Goal: Find specific page/section

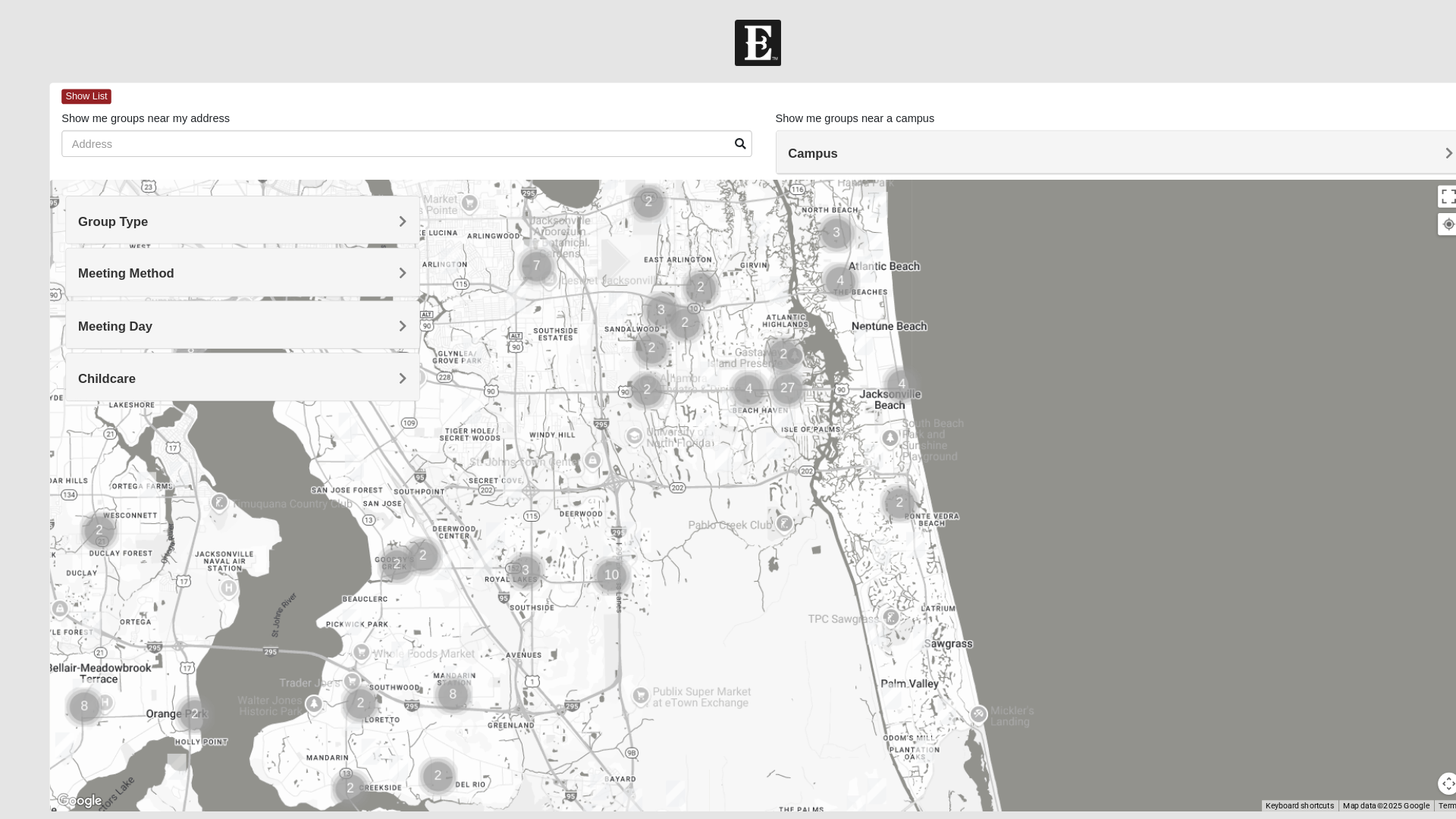
click at [742, 634] on div at bounding box center [727, 476] width 1360 height 606
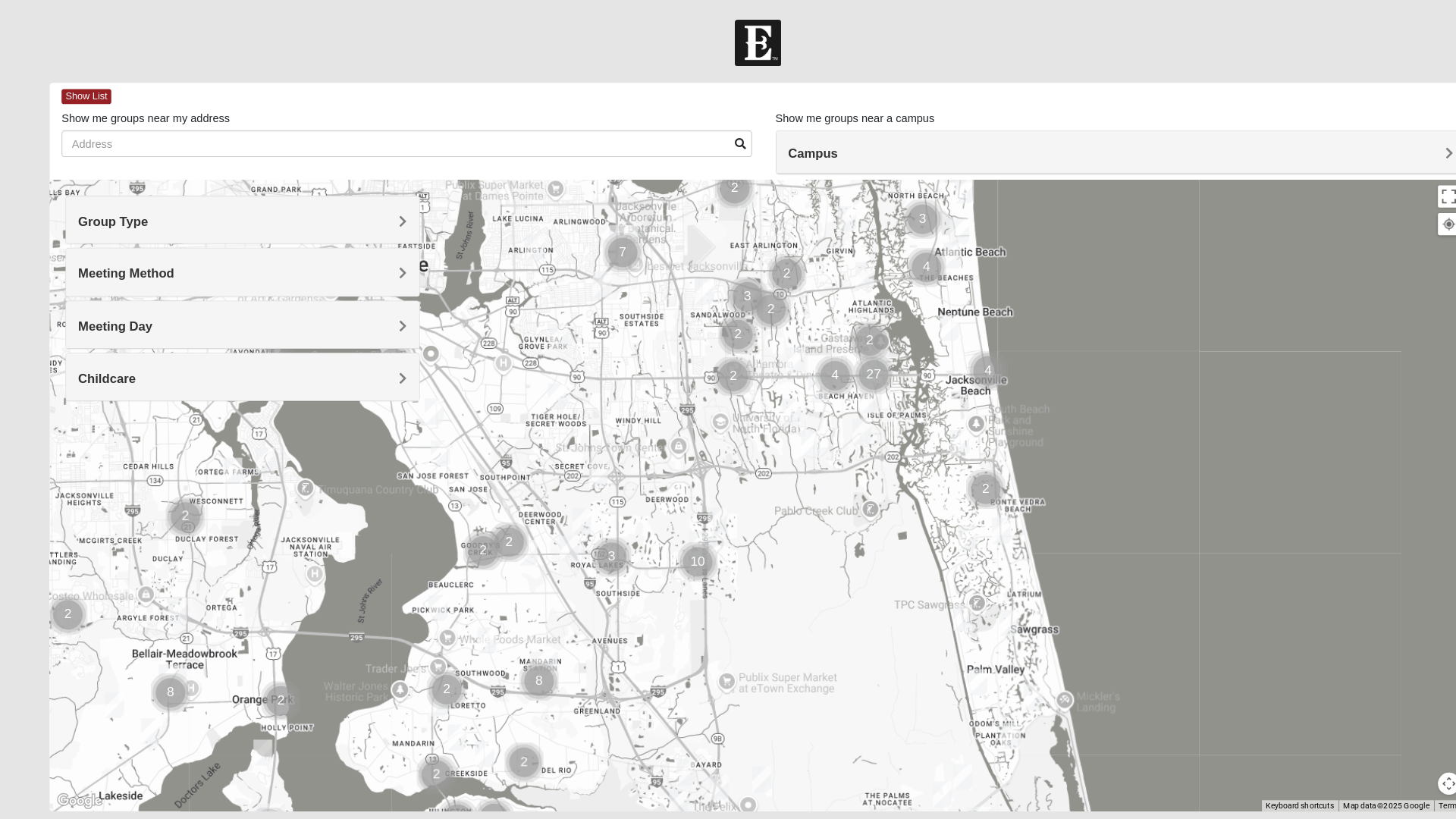
click at [681, 535] on img "Cluster of 10 groups" at bounding box center [670, 540] width 50 height 50
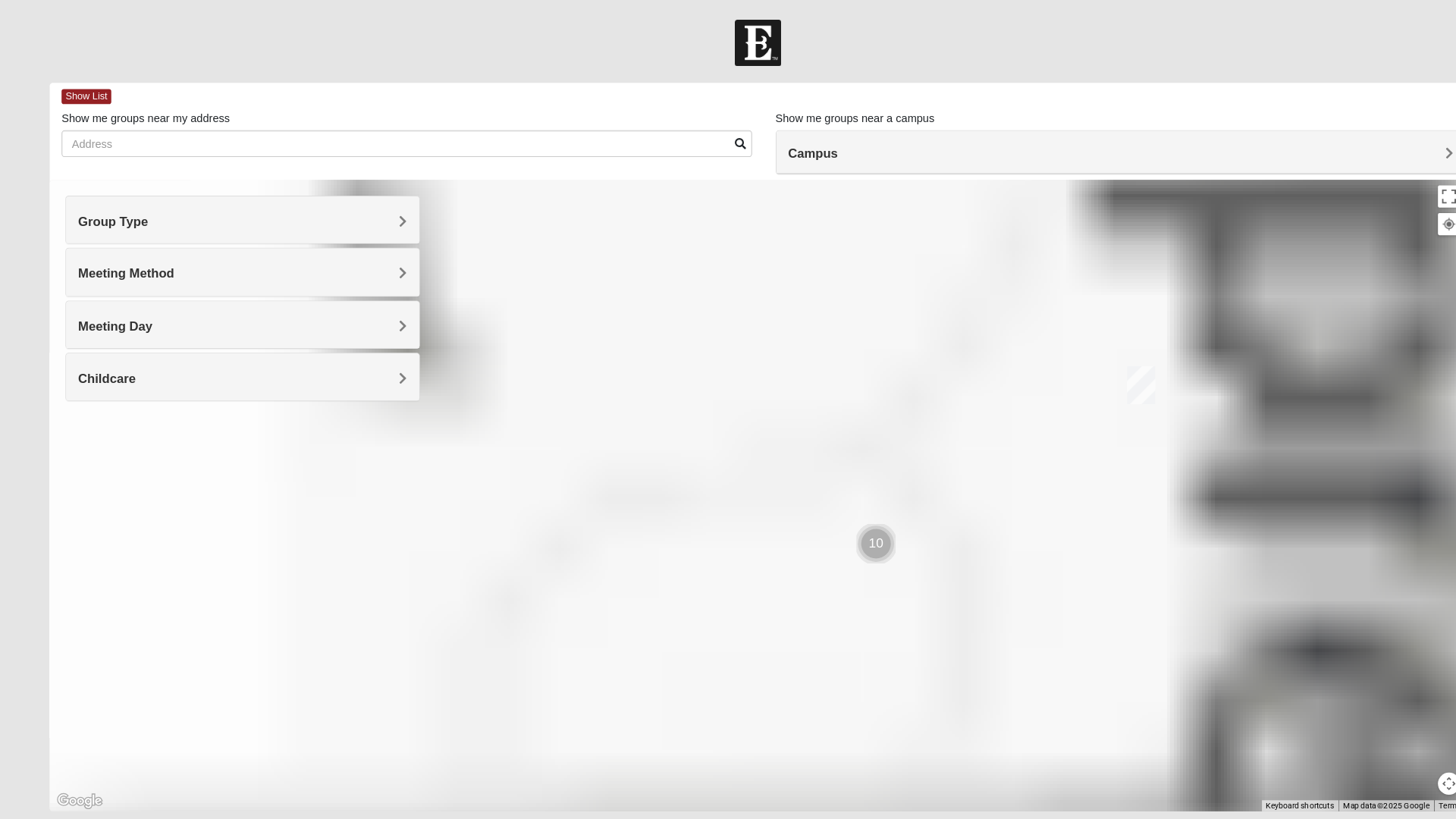
click at [676, 542] on div at bounding box center [727, 476] width 1360 height 606
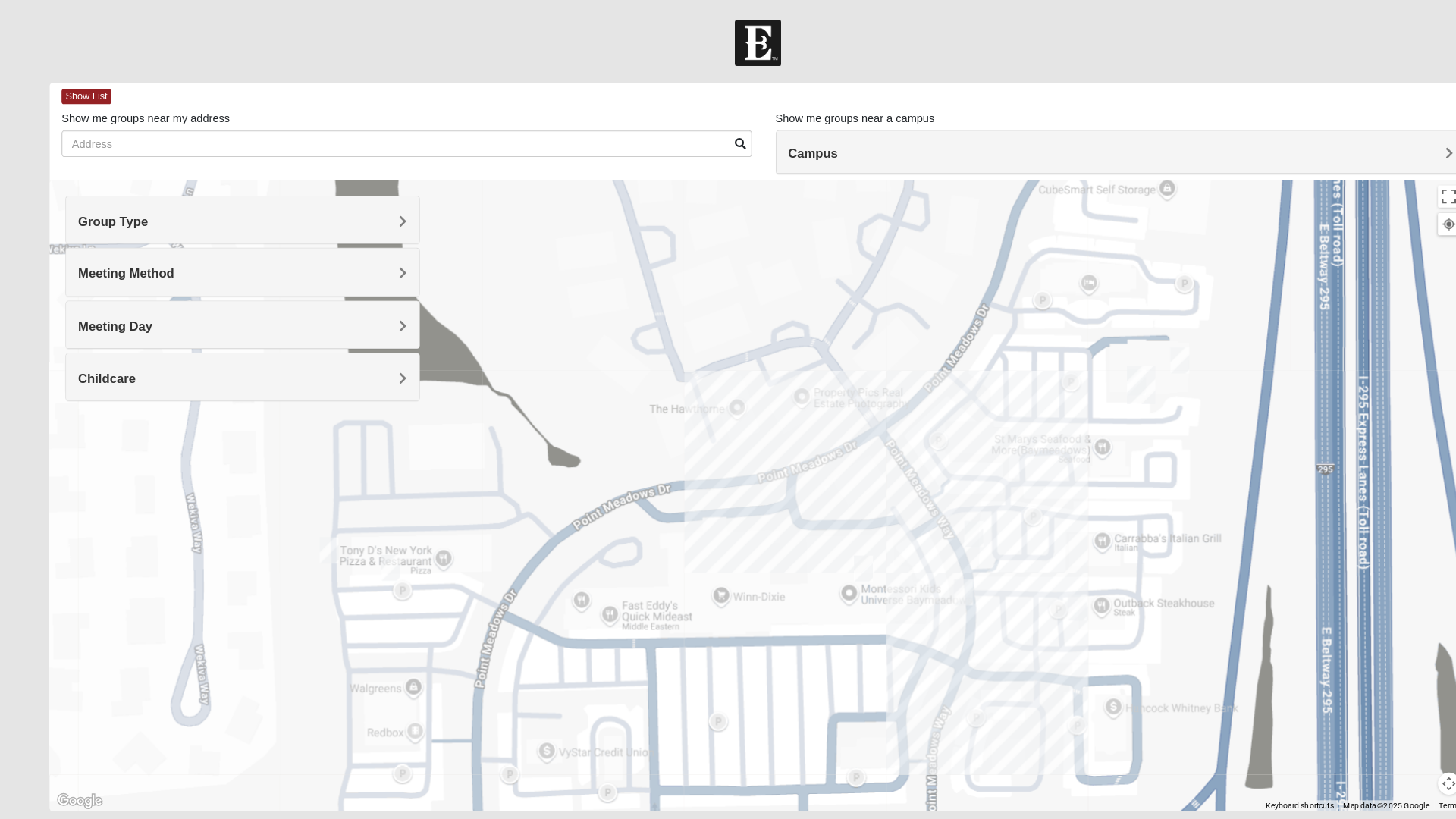
click at [1108, 373] on img "Baymeadows" at bounding box center [1096, 370] width 39 height 49
click at [1099, 381] on img "Baymeadows" at bounding box center [1096, 370] width 39 height 49
click at [1107, 373] on img "Baymeadows" at bounding box center [1096, 370] width 39 height 49
click at [1098, 374] on img "Baymeadows" at bounding box center [1096, 370] width 39 height 49
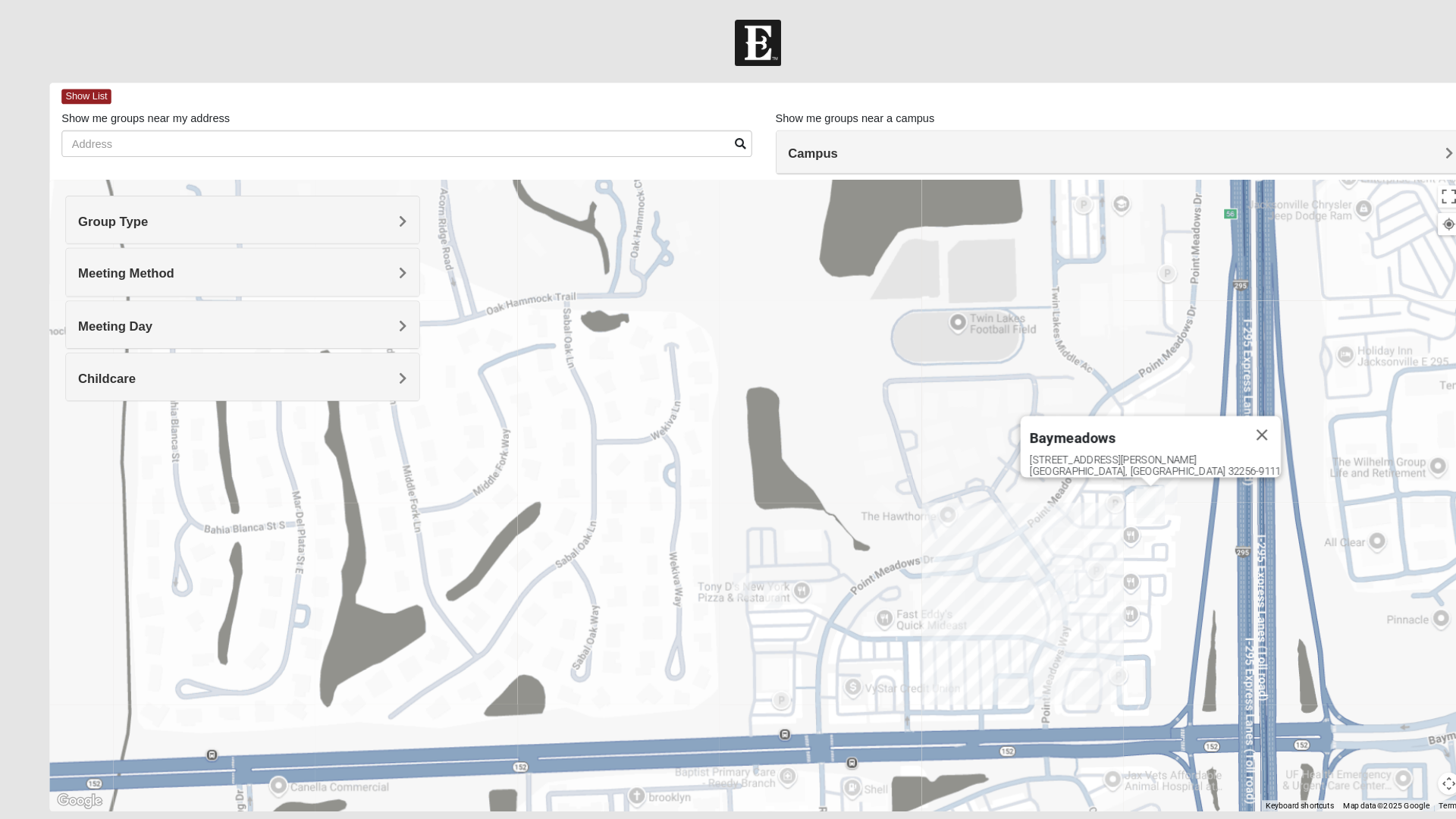
click at [1117, 489] on img "Baymeadows" at bounding box center [1105, 485] width 39 height 49
click at [1104, 490] on img "Baymeadows" at bounding box center [1105, 485] width 39 height 49
click at [1194, 400] on button "Close" at bounding box center [1212, 418] width 37 height 37
click at [1102, 479] on img "Baymeadows" at bounding box center [1105, 485] width 39 height 49
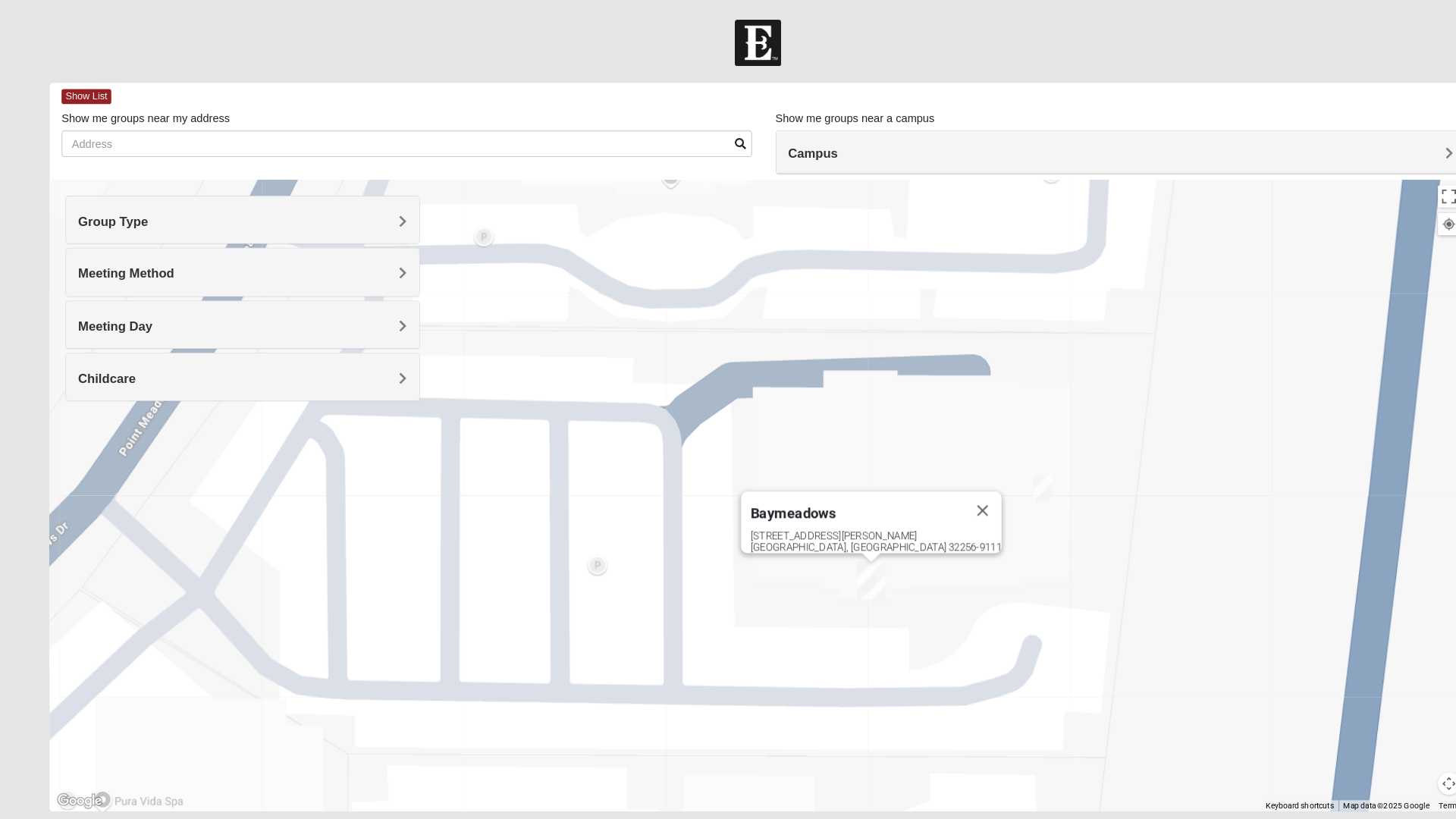
click at [840, 561] on img "Baymeadows" at bounding box center [836, 558] width 39 height 49
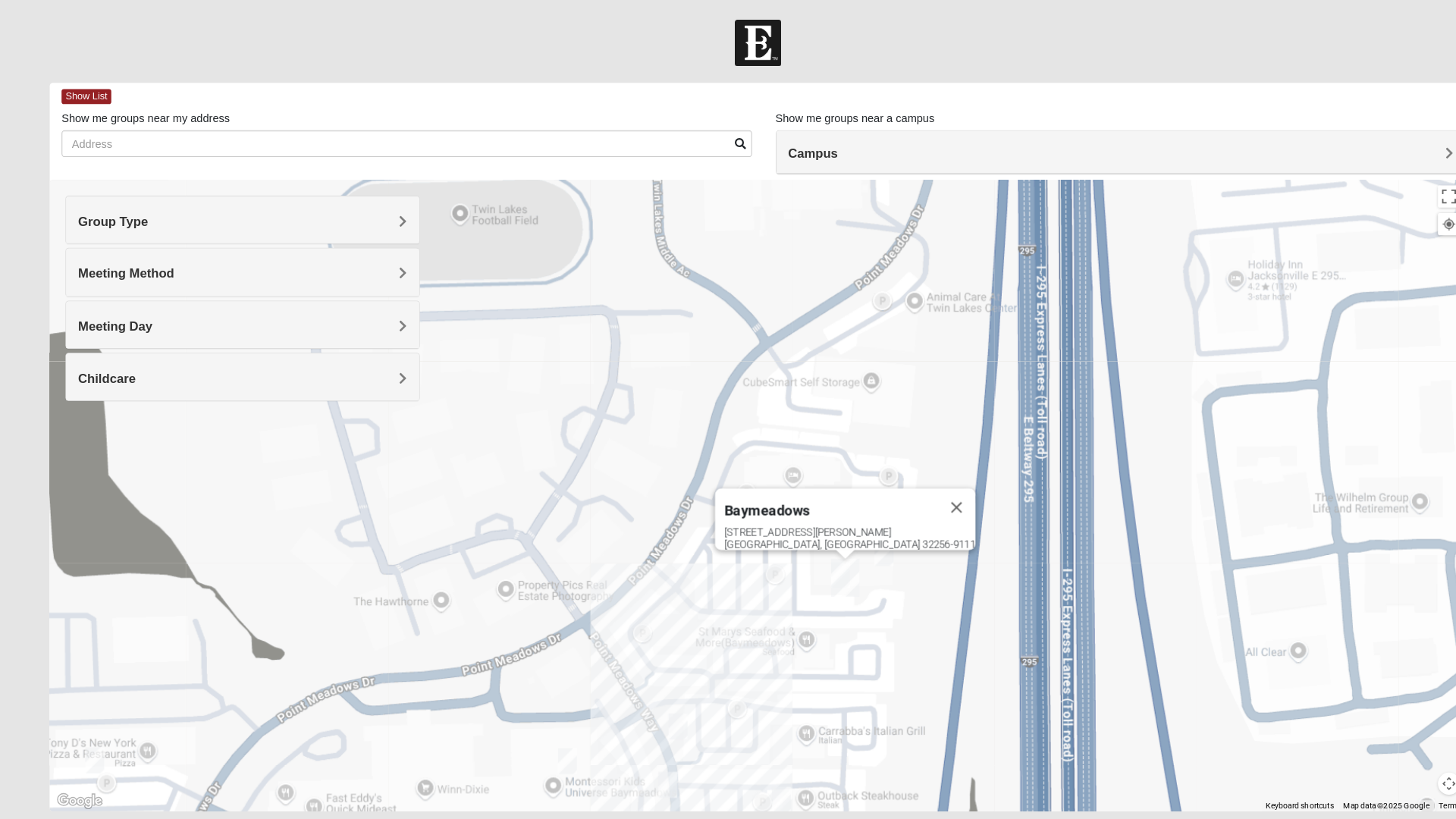
click at [114, 364] on span "Childcare" at bounding box center [103, 364] width 55 height 13
click at [3, 580] on form "Log In Find A Group Error Show List Loading Groups" at bounding box center [728, 427] width 1456 height 816
click at [2, 580] on form "Log In Find A Group Error Show List Loading Groups" at bounding box center [728, 427] width 1456 height 816
click at [81, 430] on icon at bounding box center [81, 426] width 14 height 14
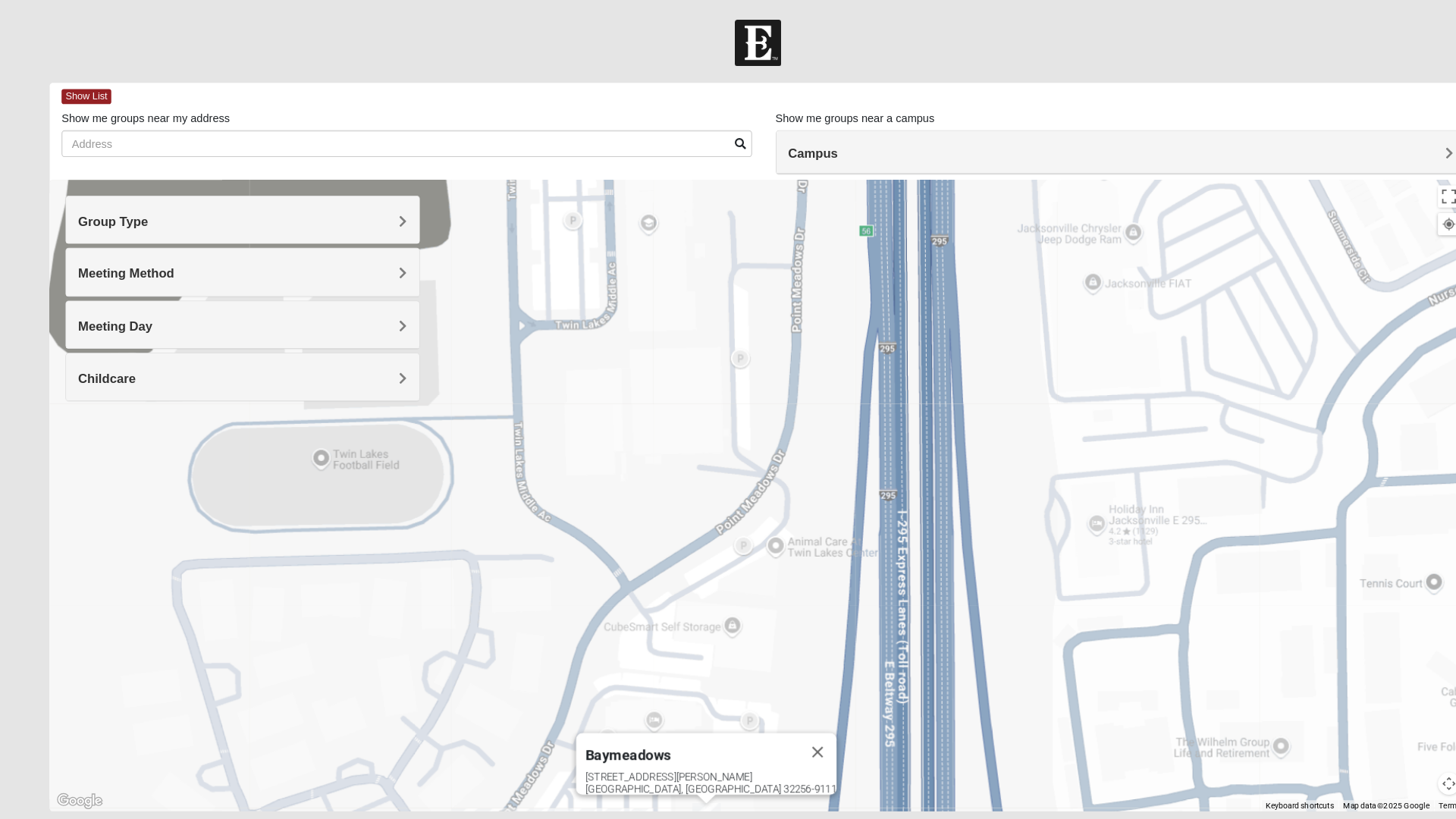
click at [767, 725] on button "Close" at bounding box center [786, 723] width 37 height 37
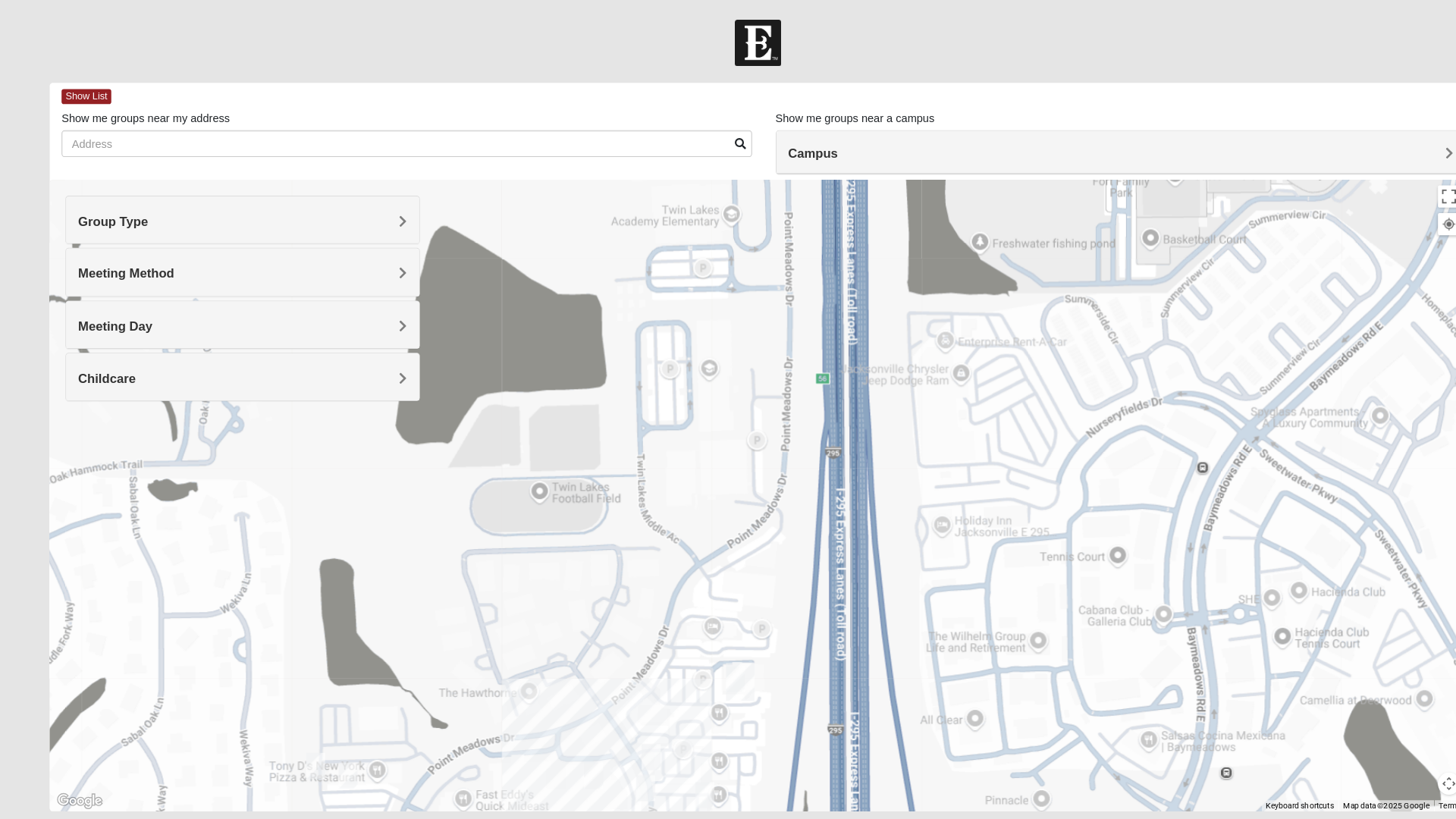
click at [309, 210] on h4 "Group Type" at bounding box center [233, 213] width 316 height 15
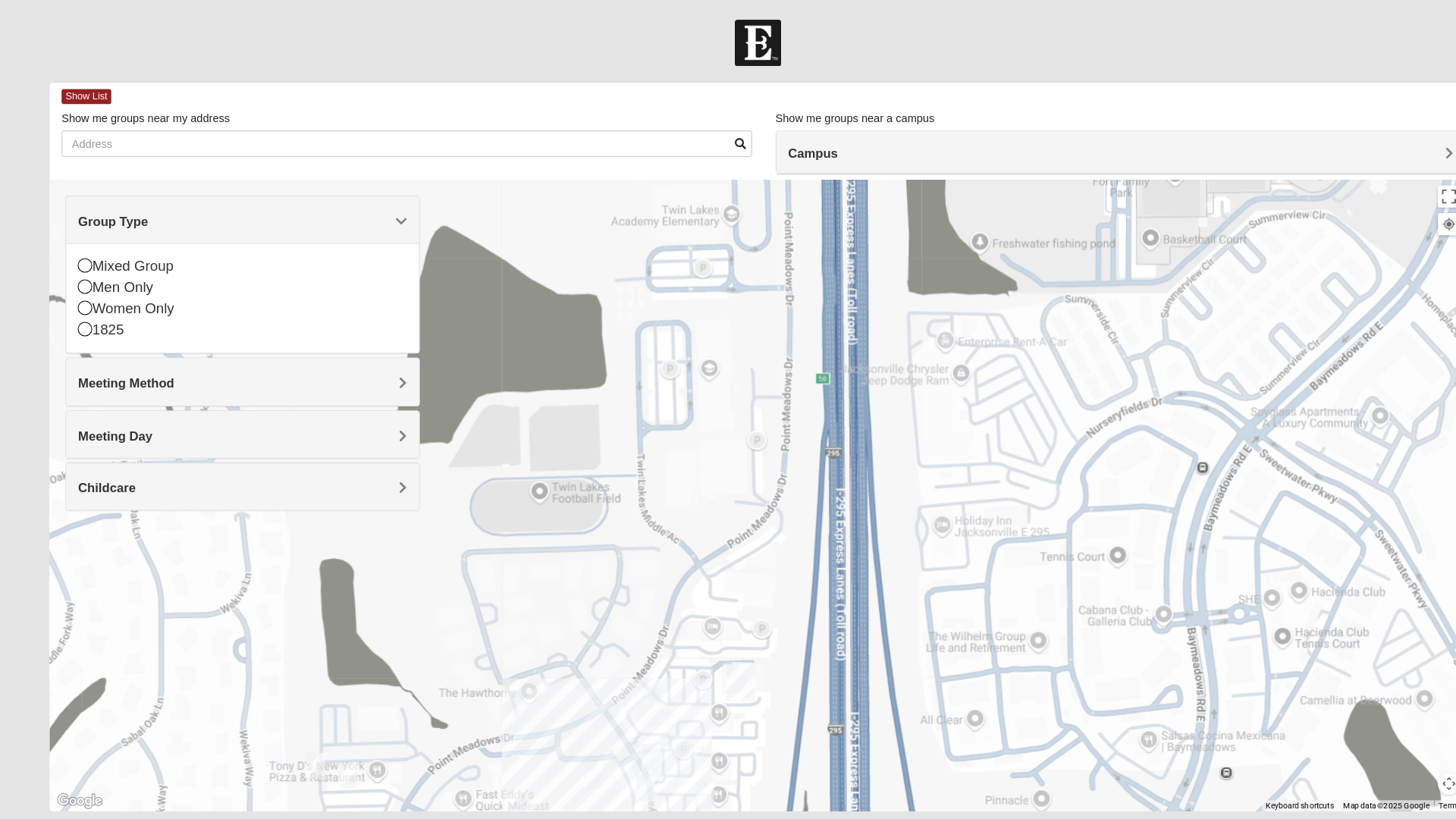
click at [91, 261] on div "Mixed Group" at bounding box center [233, 256] width 316 height 20
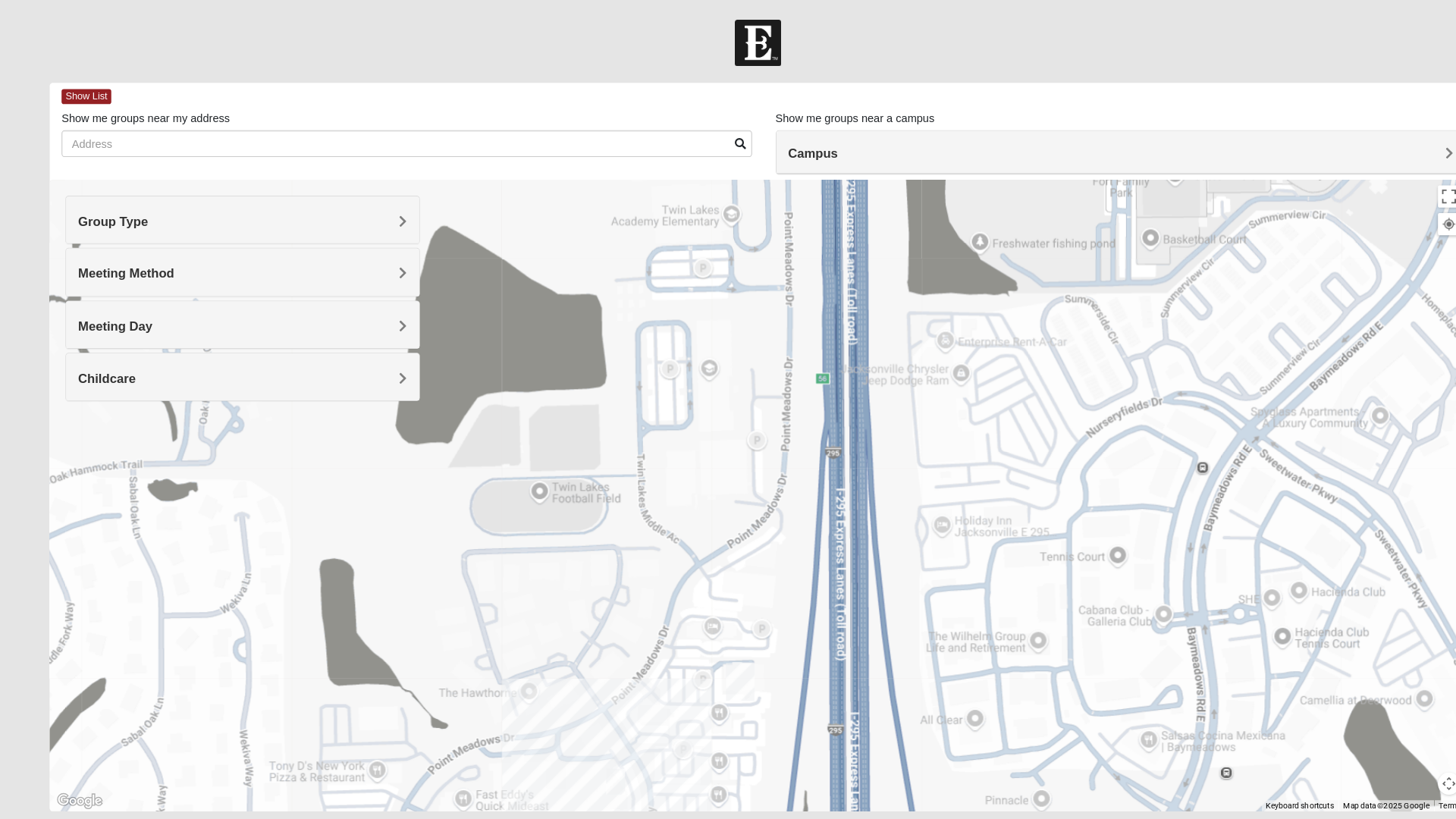
click at [349, 364] on h4 "Childcare" at bounding box center [233, 364] width 316 height 15
click at [80, 401] on icon at bounding box center [81, 405] width 14 height 14
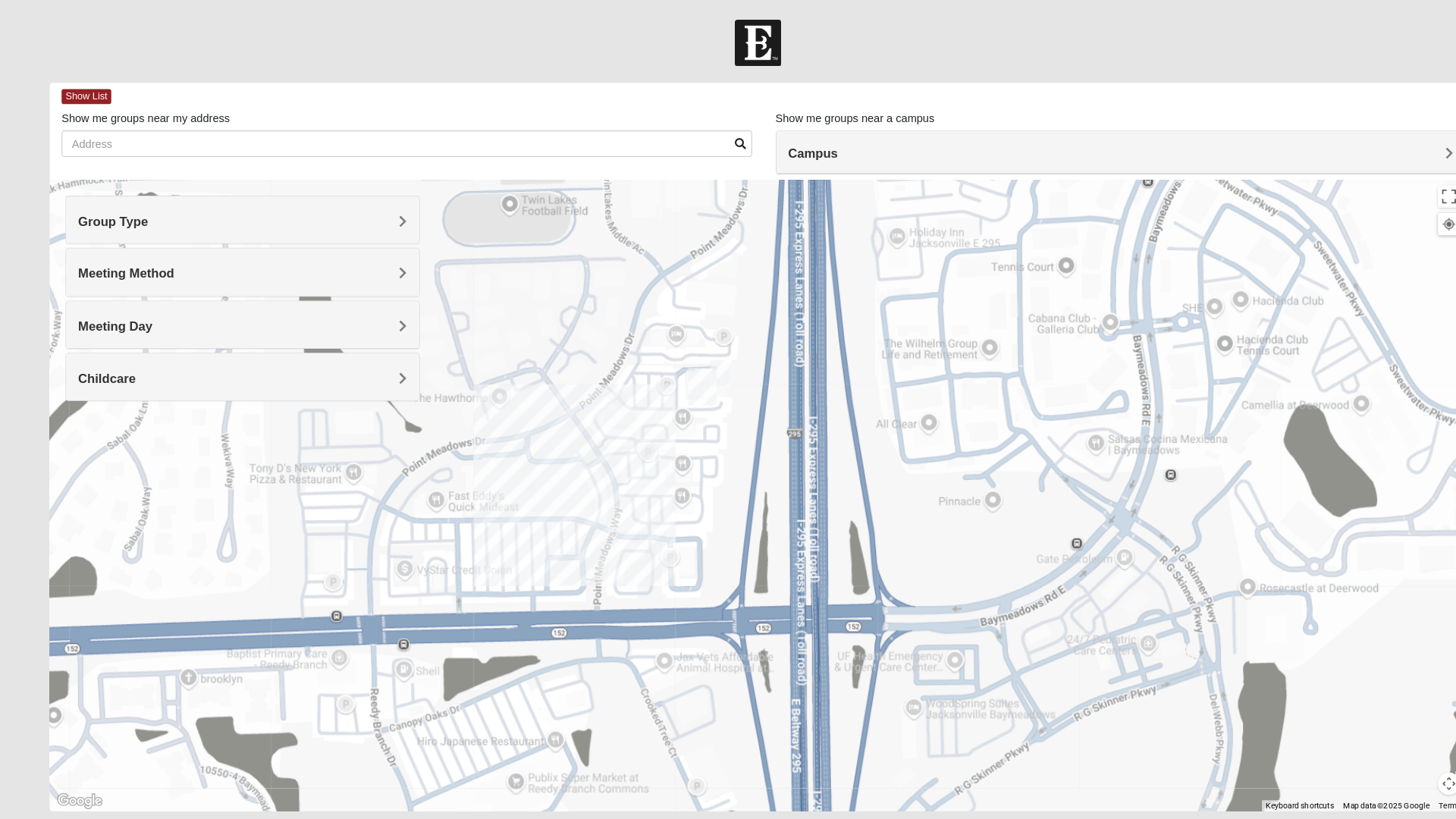
click at [671, 367] on img "Baymeadows" at bounding box center [674, 371] width 39 height 49
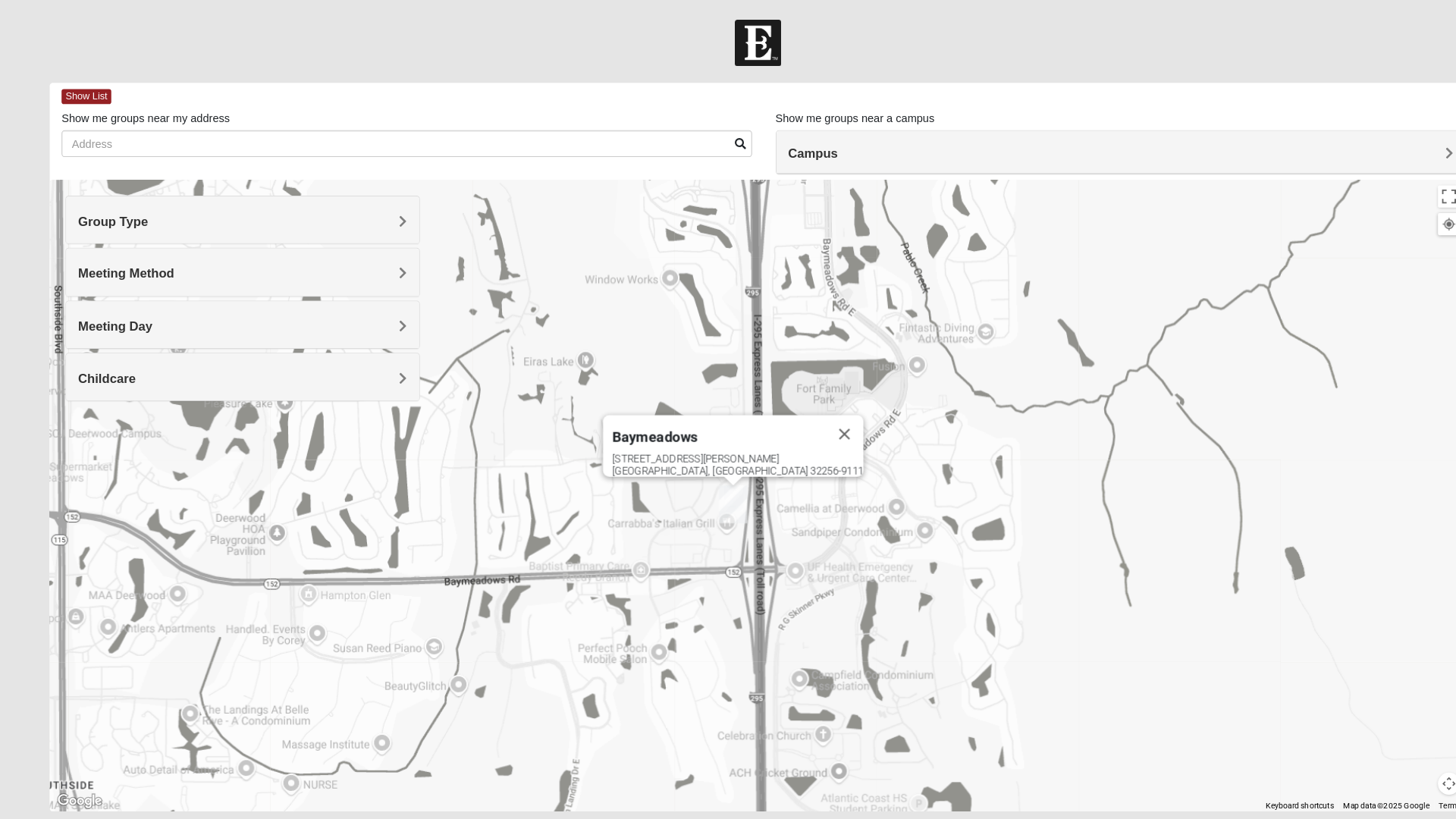
click at [121, 265] on span "Meeting Method" at bounding box center [121, 263] width 92 height 13
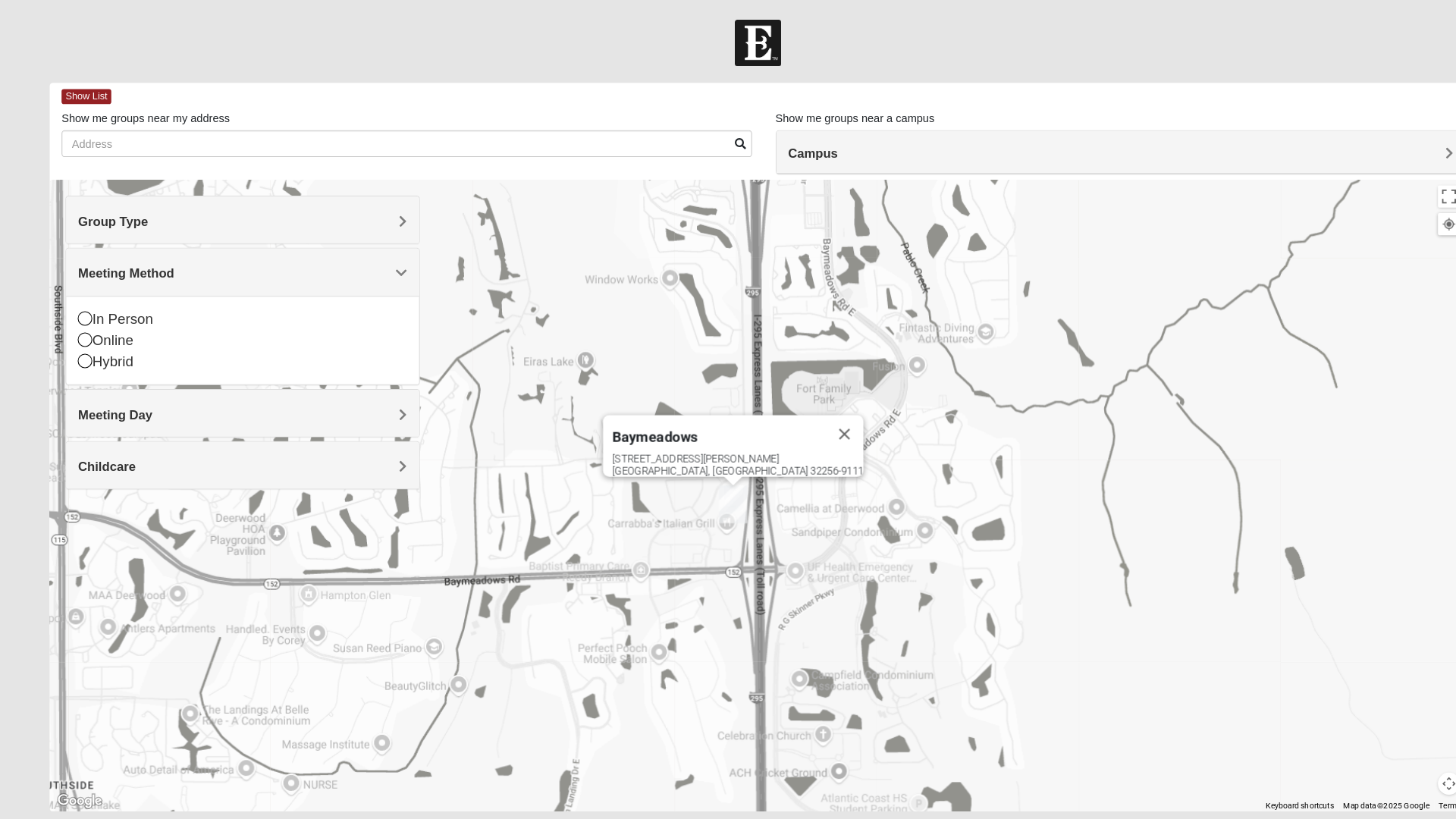
click at [94, 307] on div "In Person" at bounding box center [233, 307] width 316 height 20
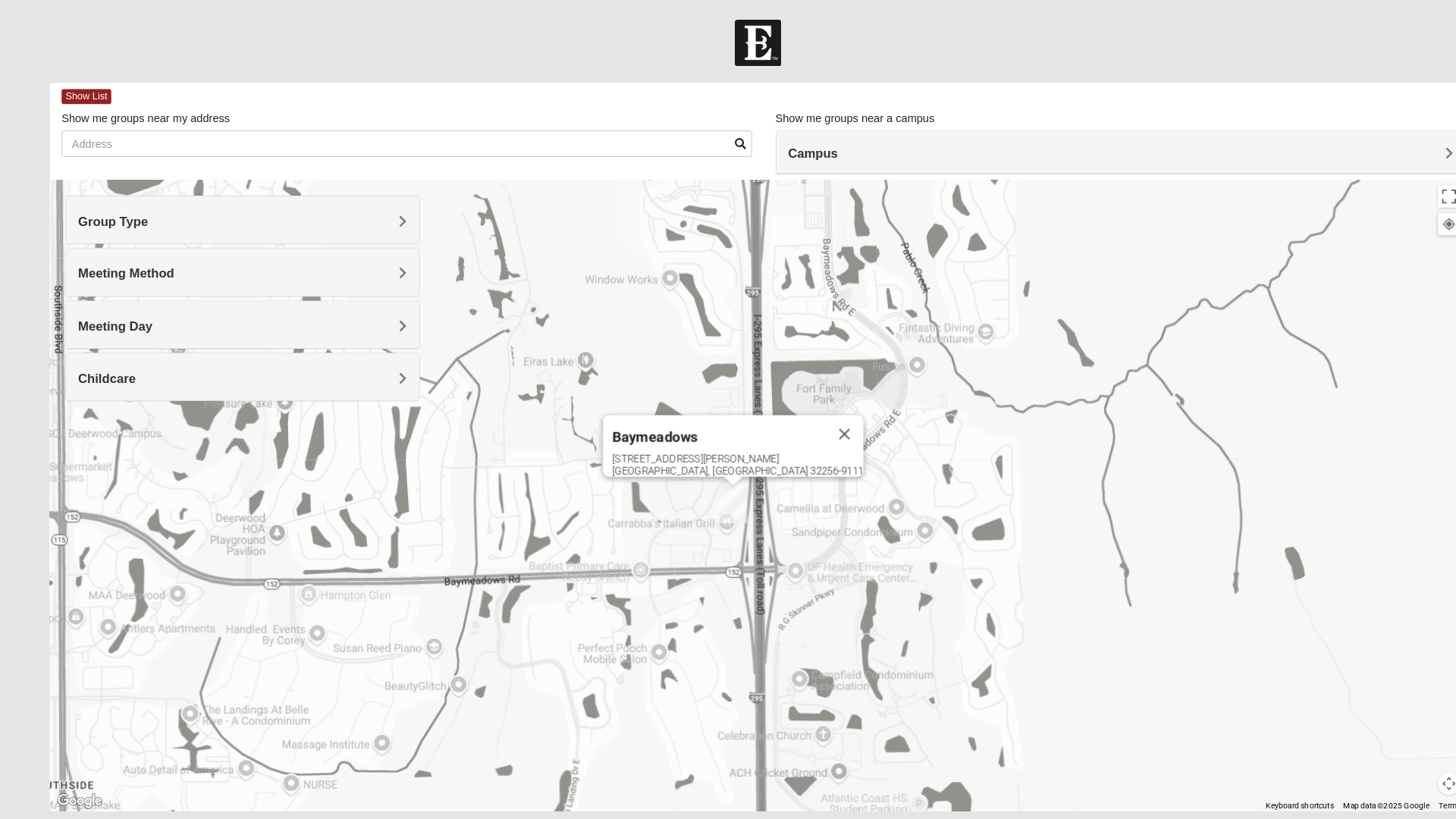
click at [80, 302] on div "Meeting Day" at bounding box center [234, 311] width 339 height 45
